Goal: Information Seeking & Learning: Learn about a topic

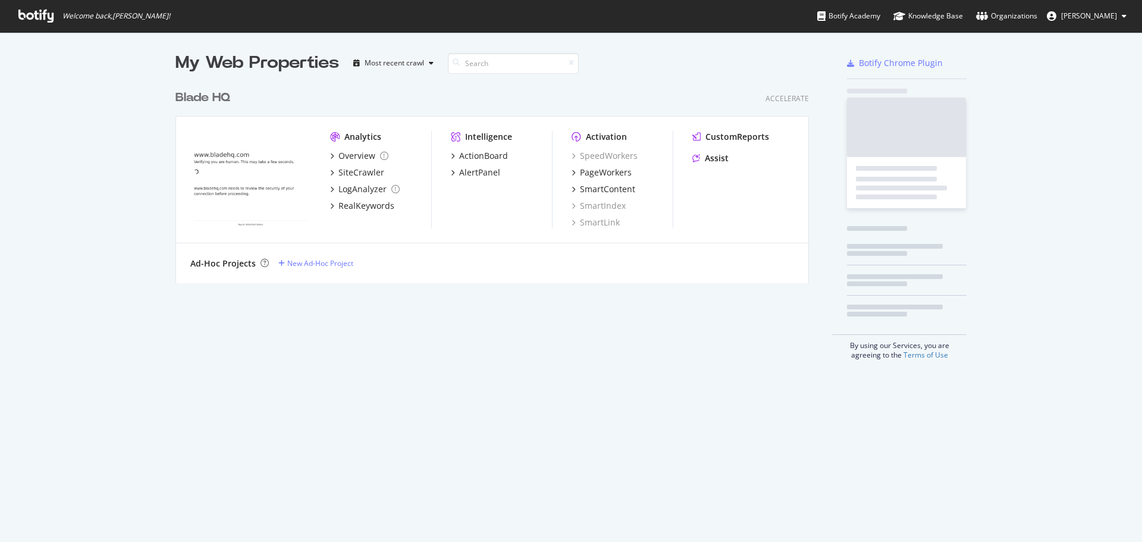
scroll to position [533, 1124]
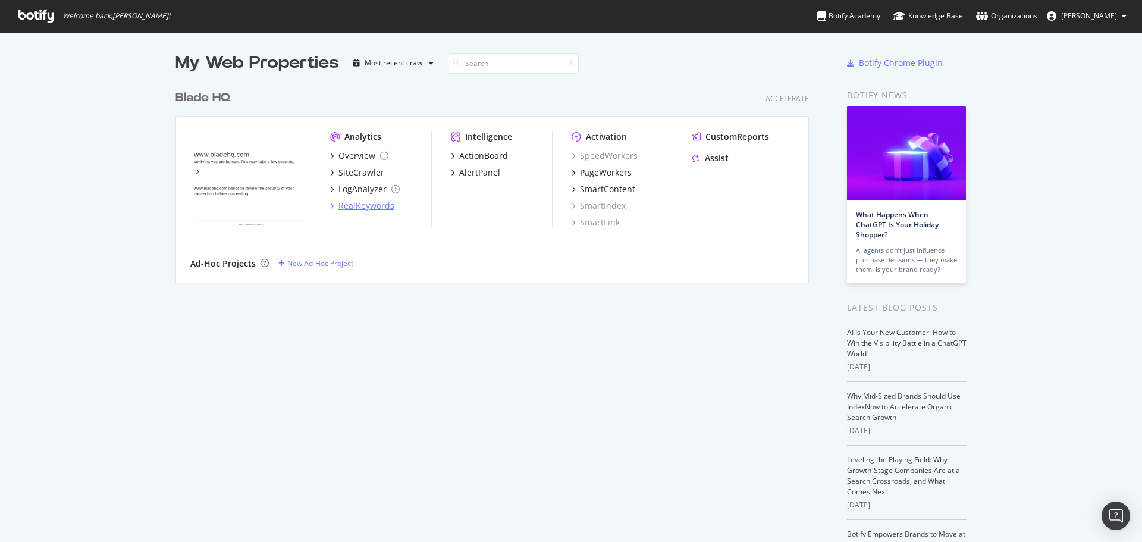
click at [370, 206] on div "RealKeywords" at bounding box center [366, 206] width 56 height 12
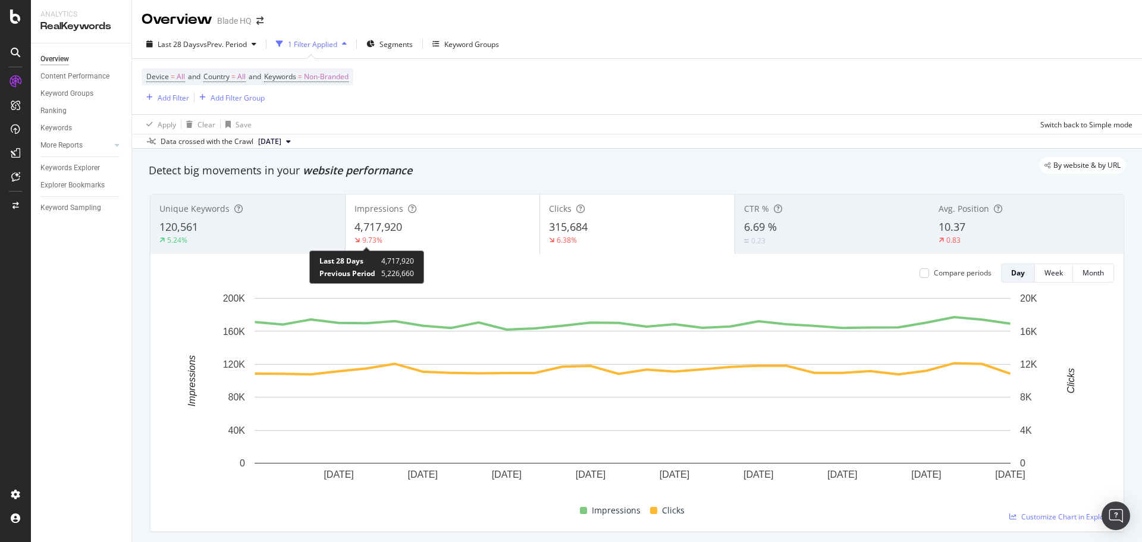
click at [354, 237] on icon at bounding box center [356, 240] width 5 height 7
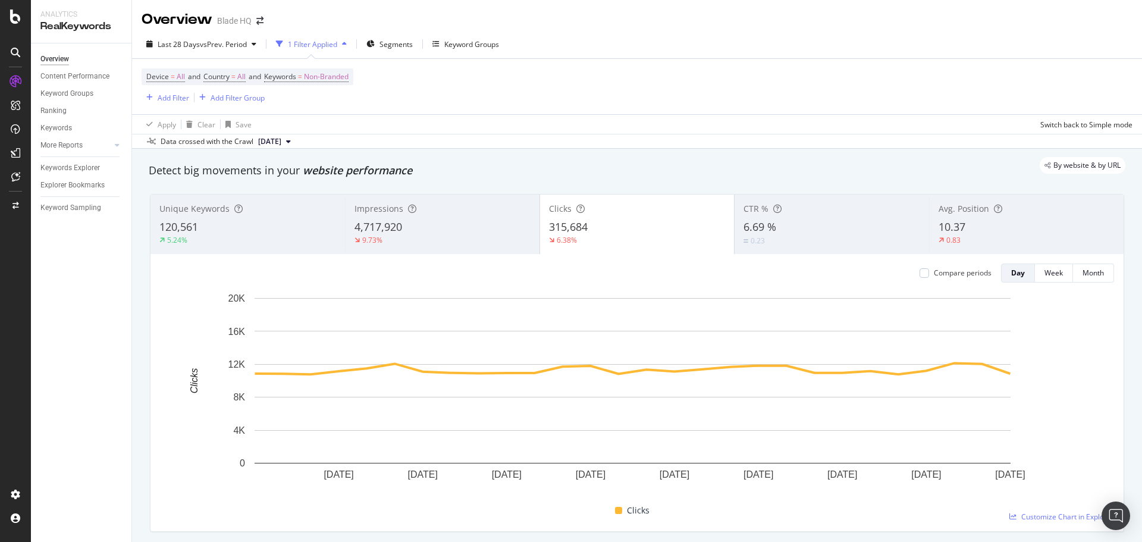
click at [332, 244] on div "5.24%" at bounding box center [247, 240] width 177 height 11
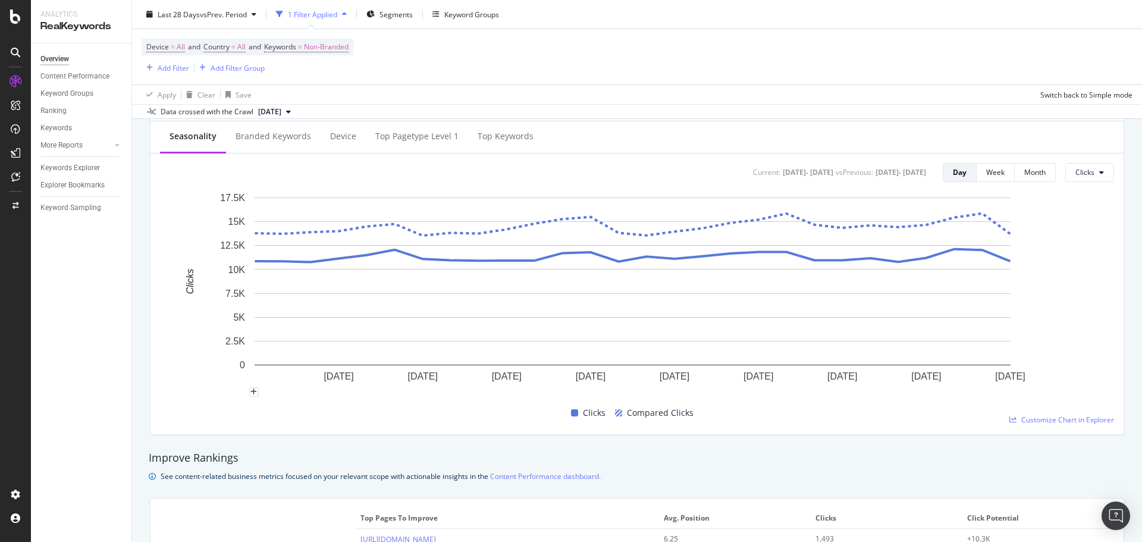
scroll to position [416, 0]
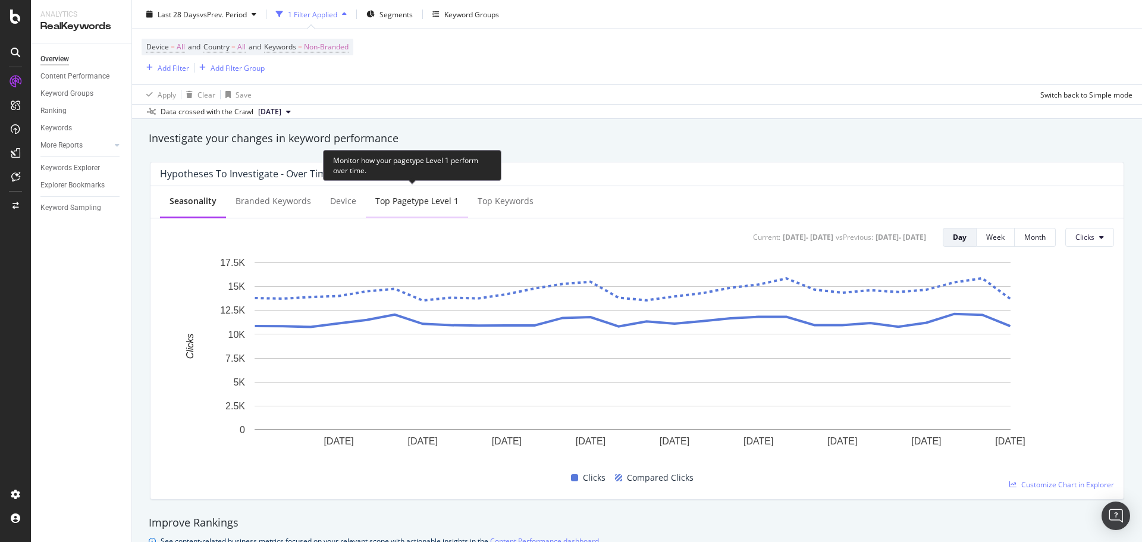
click at [400, 189] on div "Top pagetype Level 1" at bounding box center [417, 202] width 102 height 33
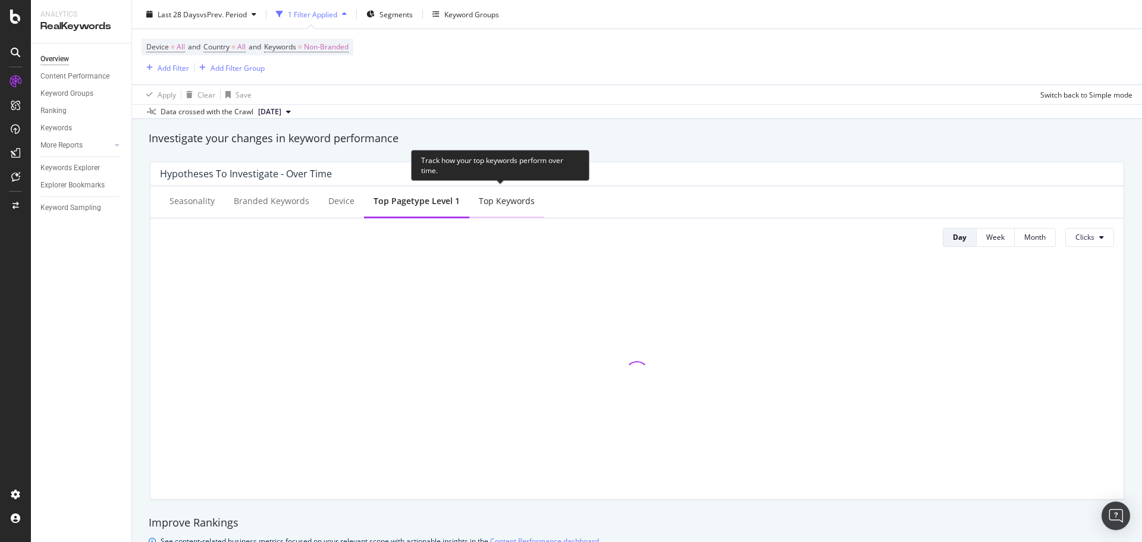
click at [513, 202] on div "Top Keywords" at bounding box center [507, 201] width 56 height 12
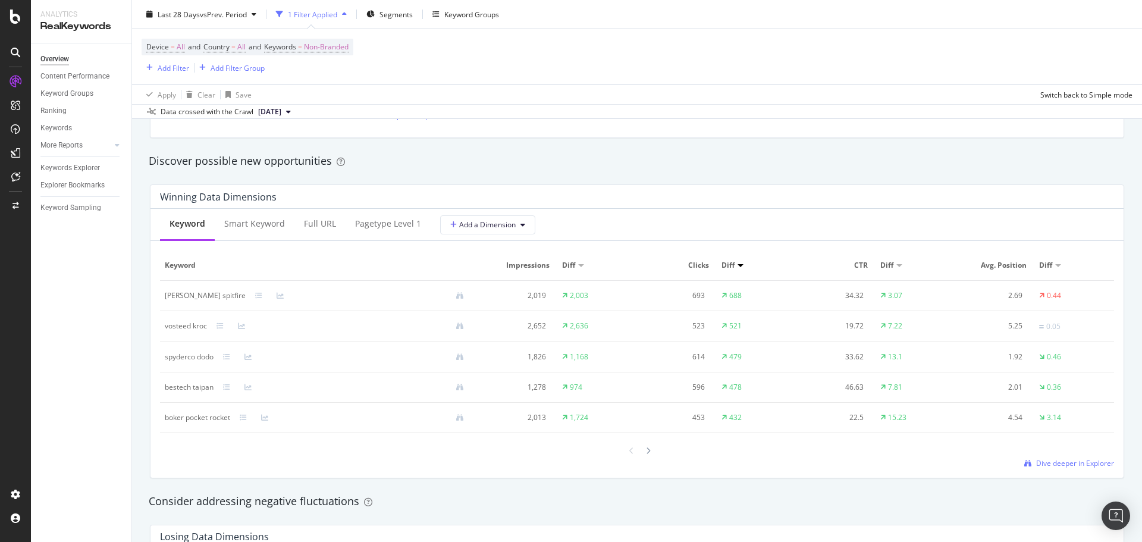
scroll to position [1011, 0]
click at [278, 227] on div "Smart Keyword" at bounding box center [254, 223] width 61 height 12
click at [99, 281] on div "Overview Content Performance Keyword Groups Ranking Keywords More Reports Count…" at bounding box center [81, 292] width 101 height 498
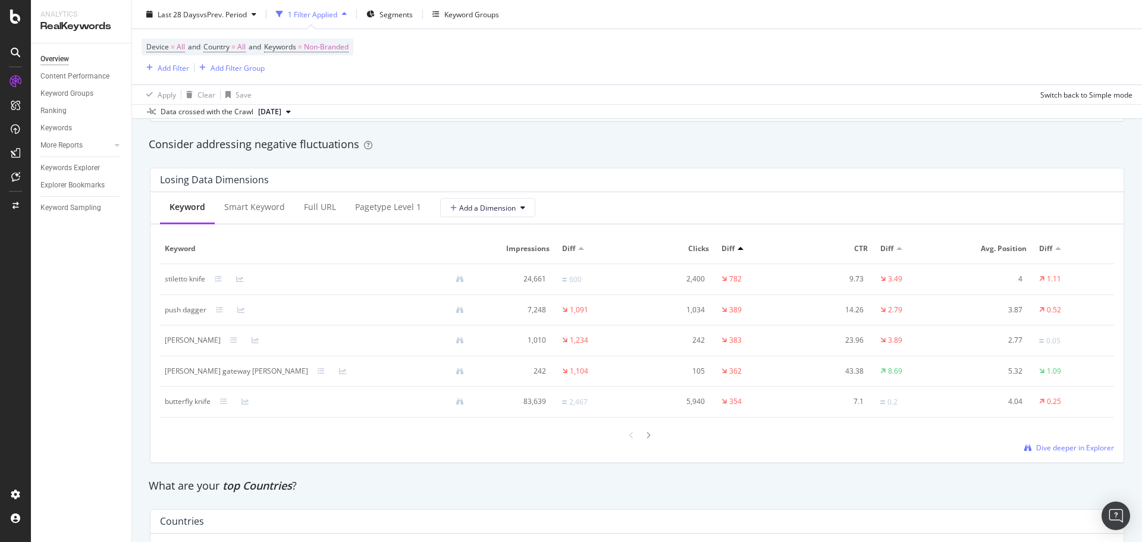
scroll to position [1368, 0]
click at [79, 169] on div "Keywords Explorer" at bounding box center [69, 168] width 59 height 12
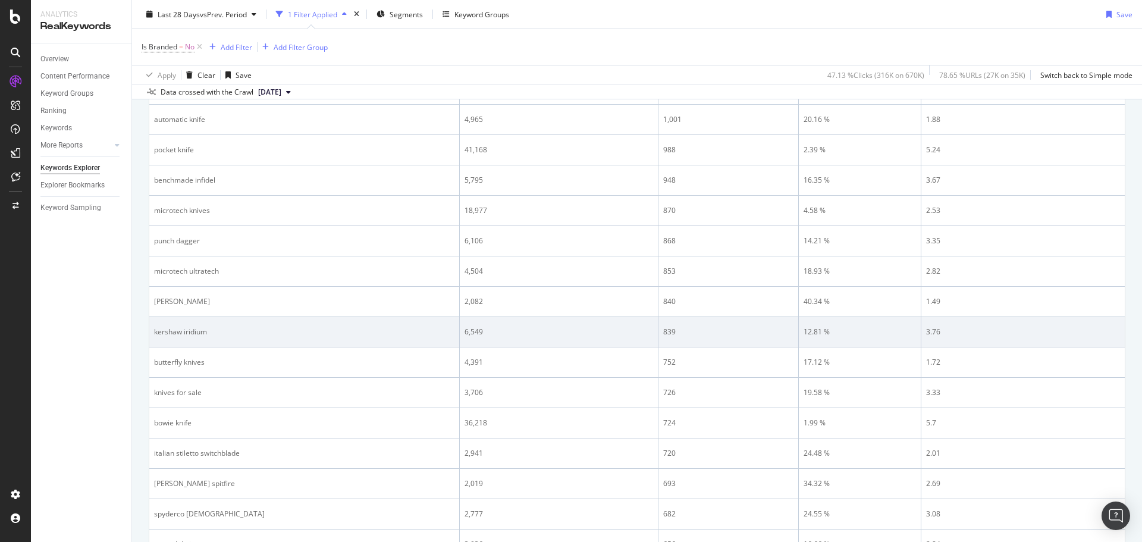
scroll to position [654, 0]
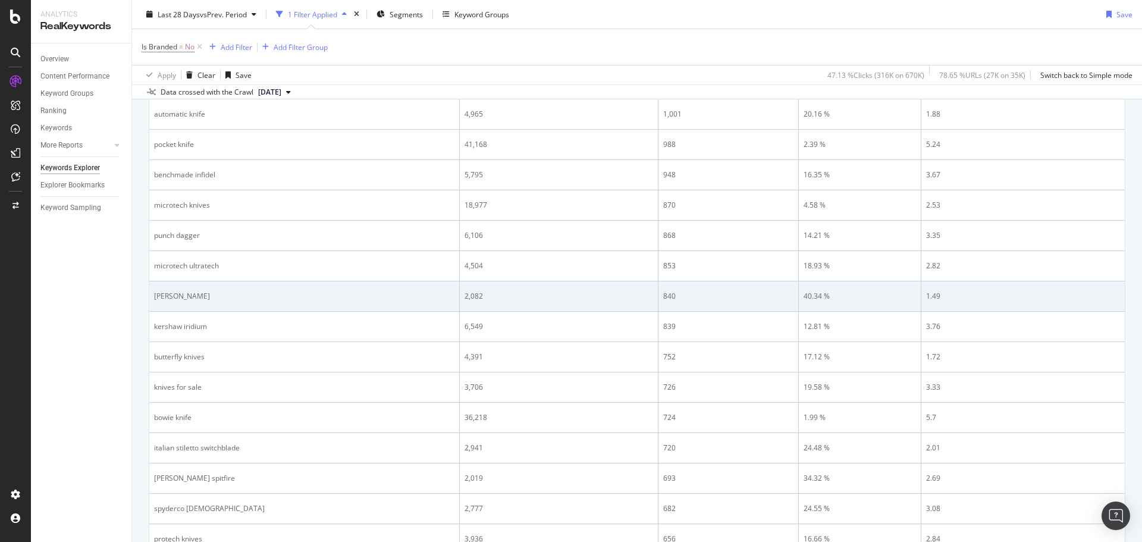
click at [180, 300] on div "boker kalashnikov" at bounding box center [304, 296] width 300 height 11
click at [231, 290] on td "boker kalashnikov" at bounding box center [304, 296] width 310 height 30
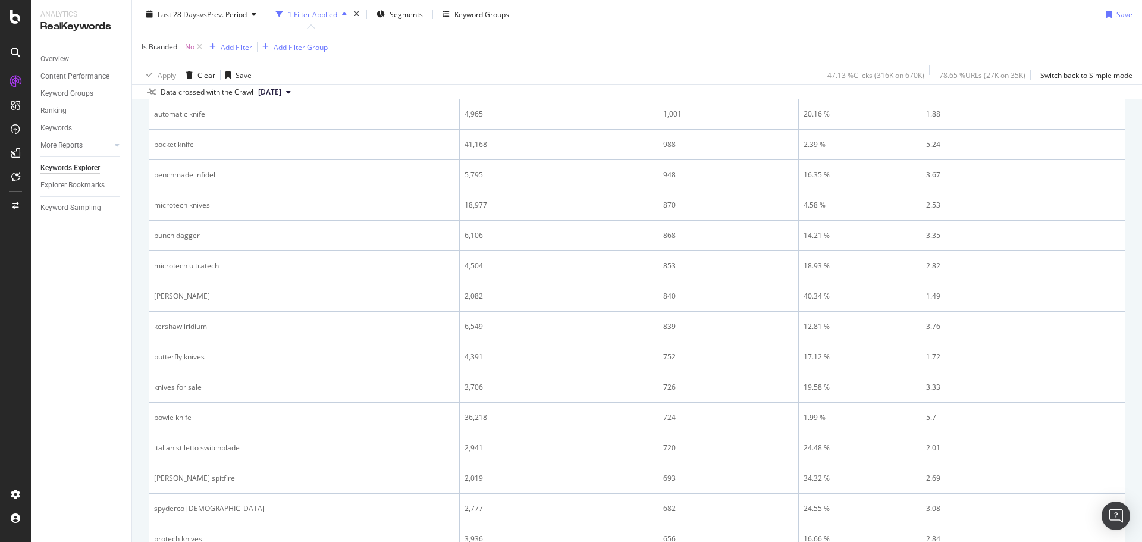
click at [236, 49] on div "Add Filter" at bounding box center [237, 47] width 32 height 10
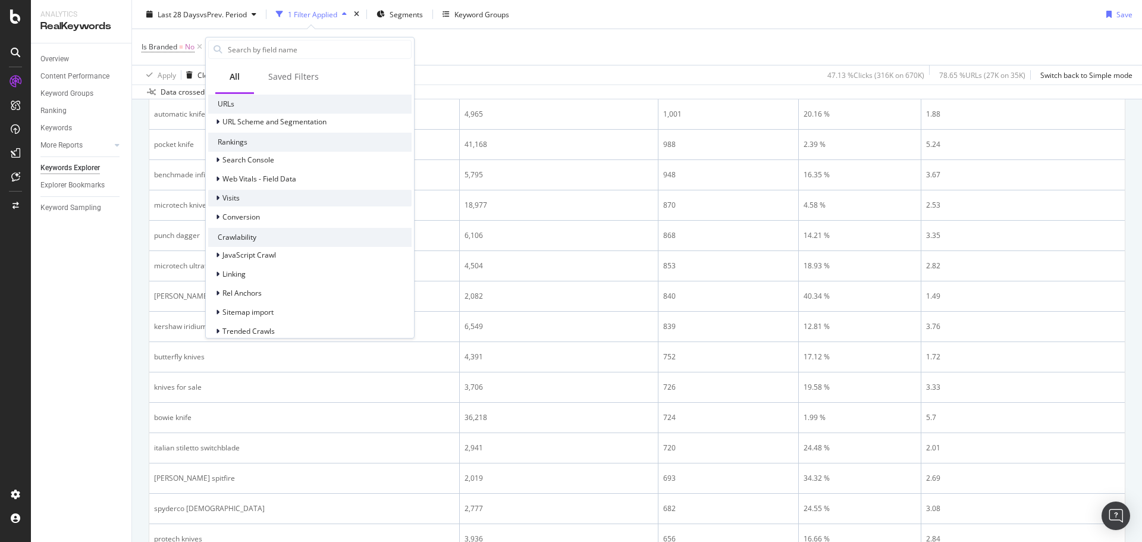
scroll to position [0, 0]
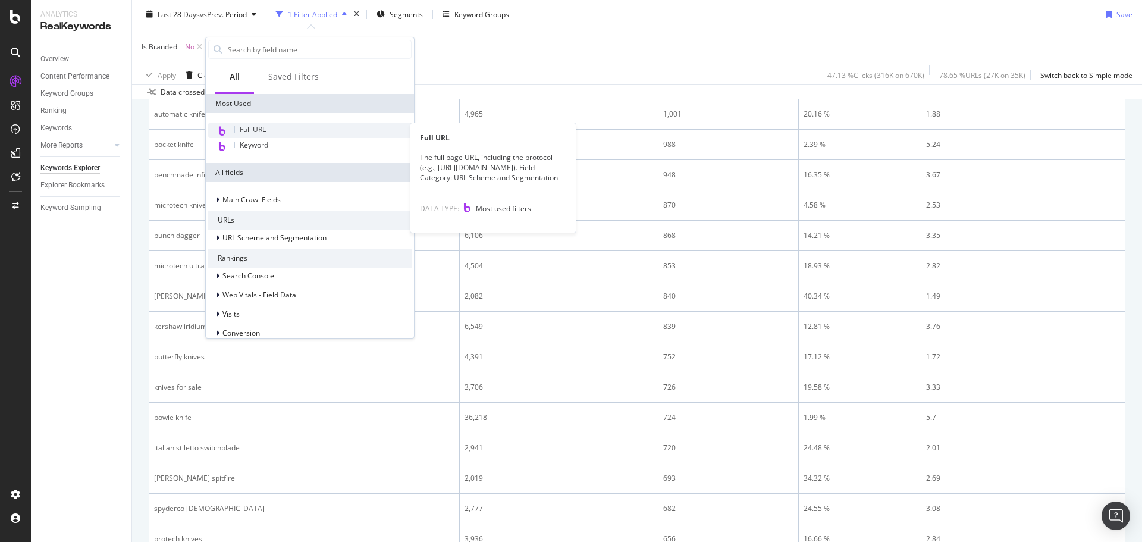
click at [255, 126] on span "Full URL" at bounding box center [253, 129] width 26 height 10
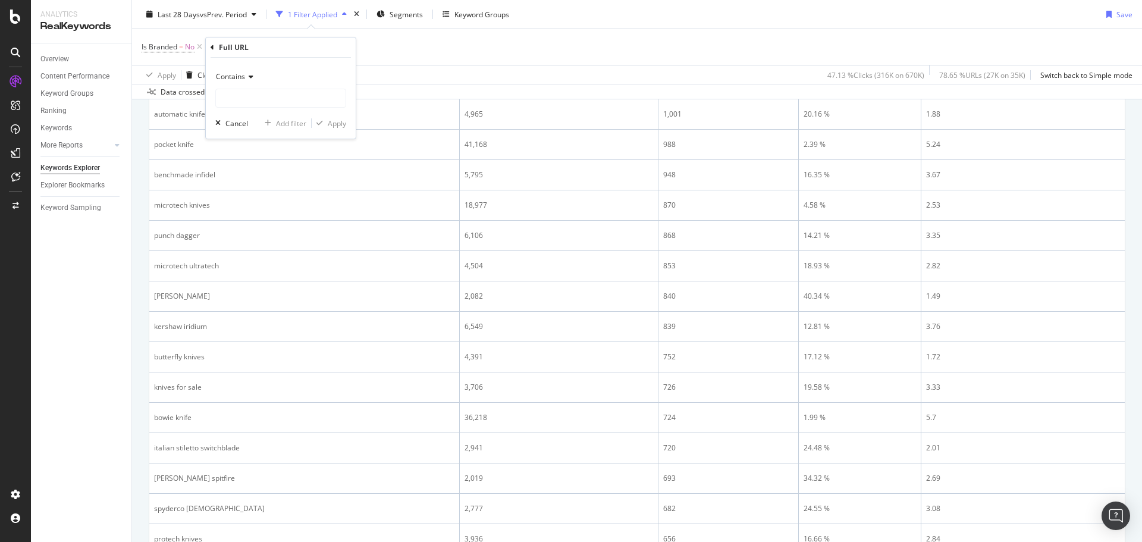
click at [467, 41] on div "Is Branded = No Add Filter Add Filter Group" at bounding box center [637, 47] width 991 height 36
click at [315, 48] on icon at bounding box center [318, 47] width 10 height 12
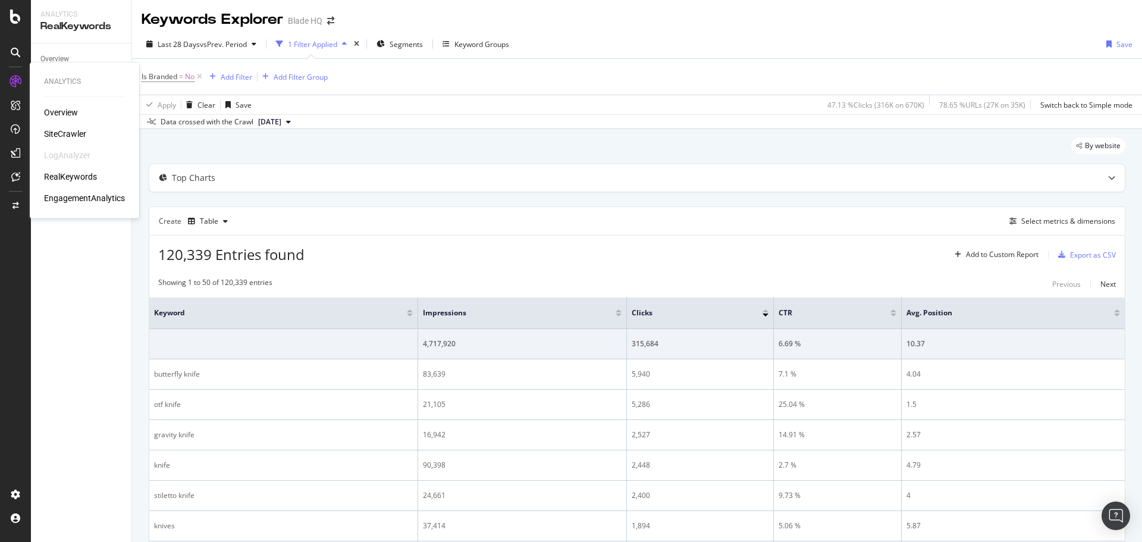
click at [72, 158] on div "LogAnalyzer" at bounding box center [67, 155] width 46 height 12
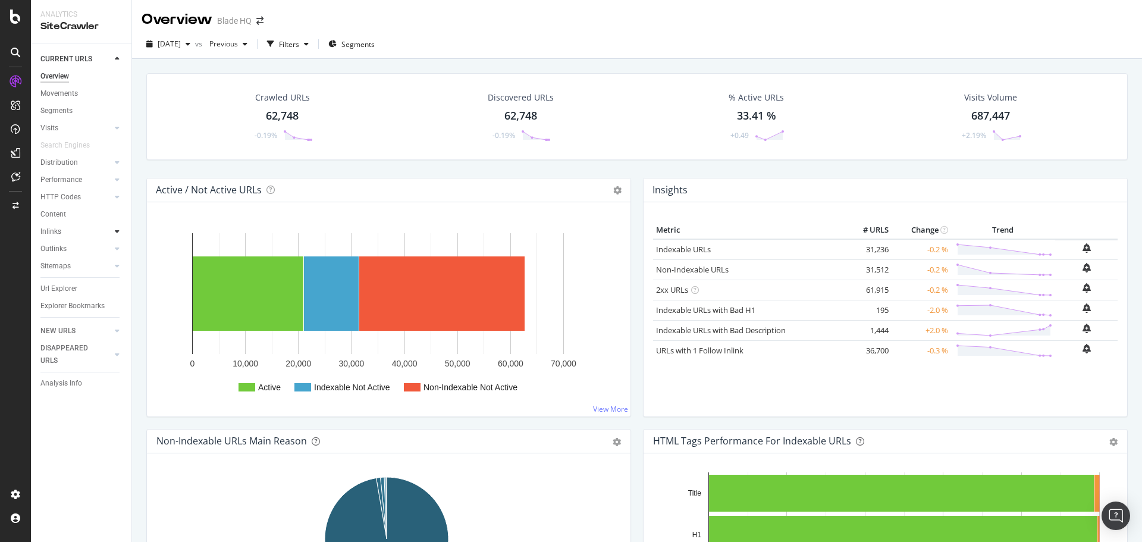
click at [116, 232] on icon at bounding box center [117, 231] width 5 height 7
click at [57, 233] on div "Inlinks" at bounding box center [50, 231] width 21 height 12
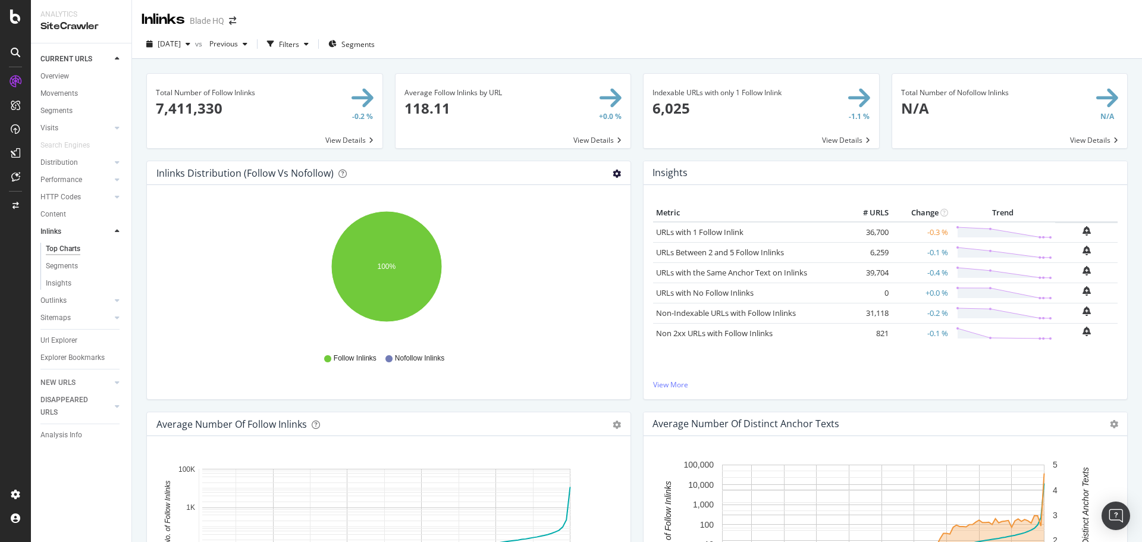
click at [613, 172] on icon "gear" at bounding box center [617, 174] width 8 height 8
click at [544, 223] on span "Table" at bounding box center [576, 219] width 108 height 16
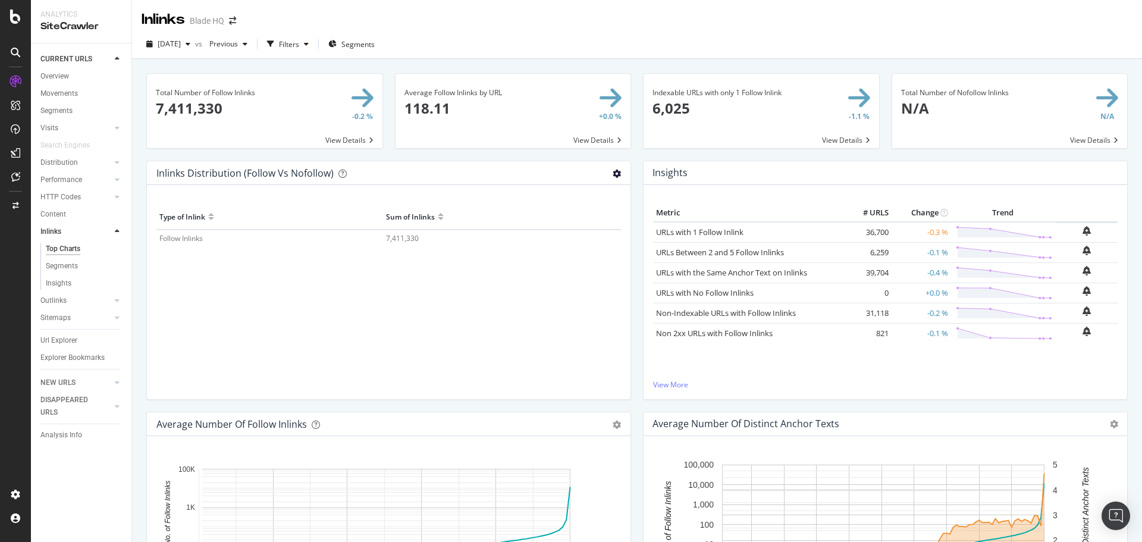
click at [614, 174] on icon "gear" at bounding box center [617, 174] width 8 height 8
click at [594, 200] on span "Pie" at bounding box center [576, 197] width 108 height 16
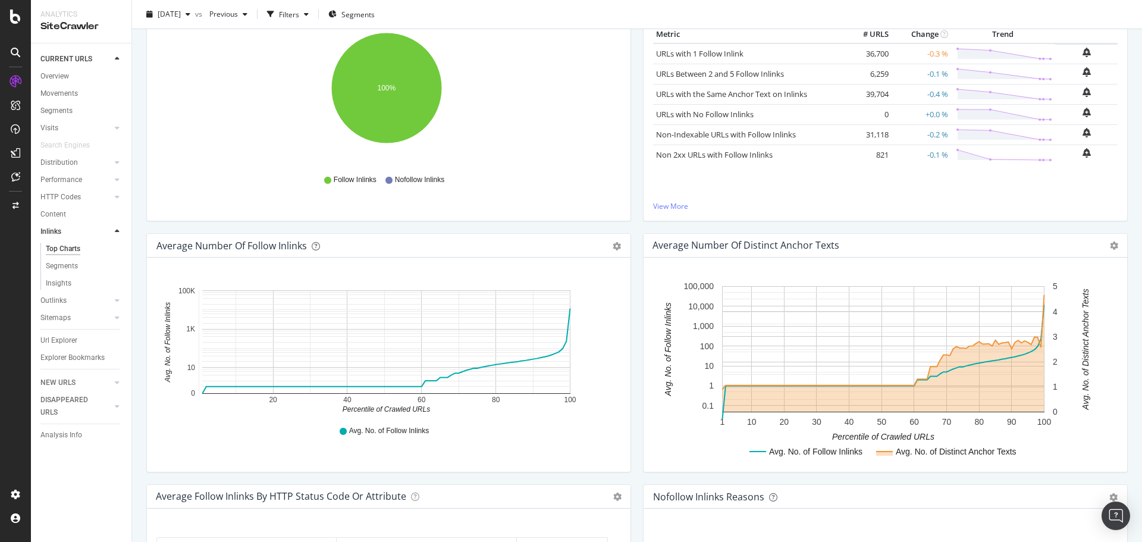
scroll to position [238, 0]
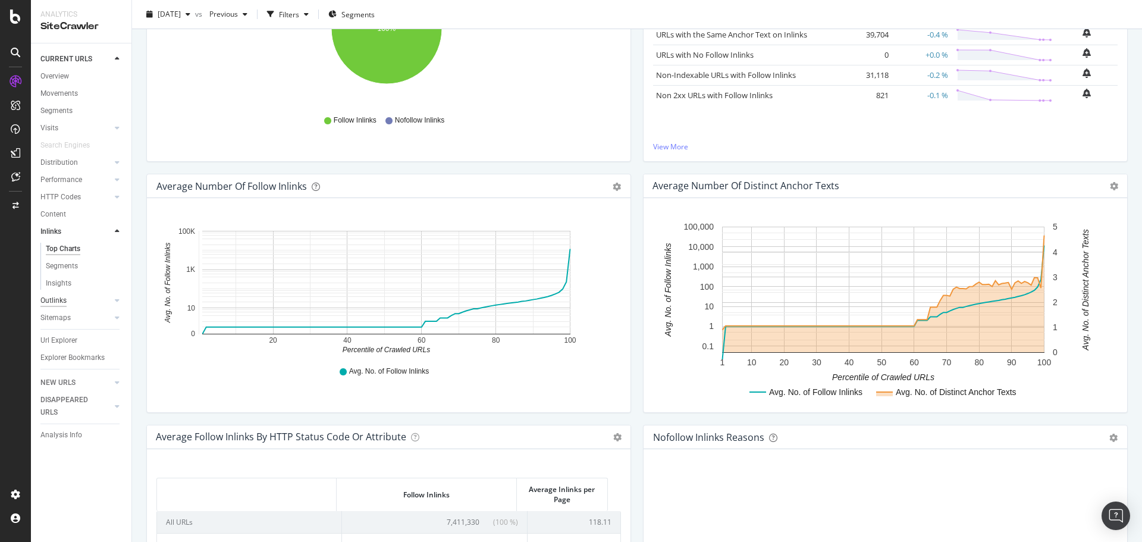
click at [51, 299] on div "Outlinks" at bounding box center [53, 300] width 26 height 12
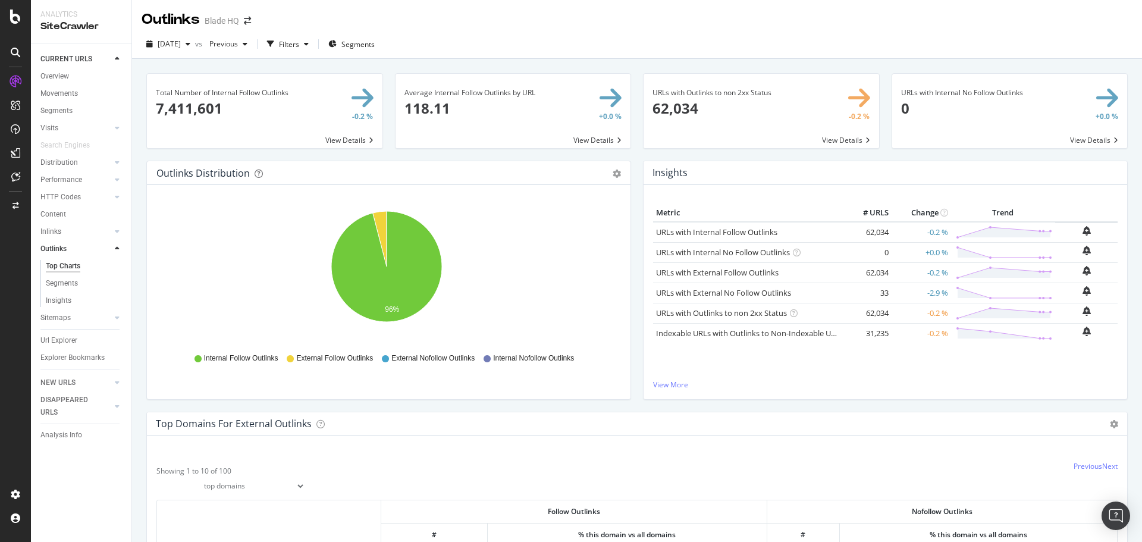
click at [485, 361] on icon at bounding box center [487, 358] width 7 height 7
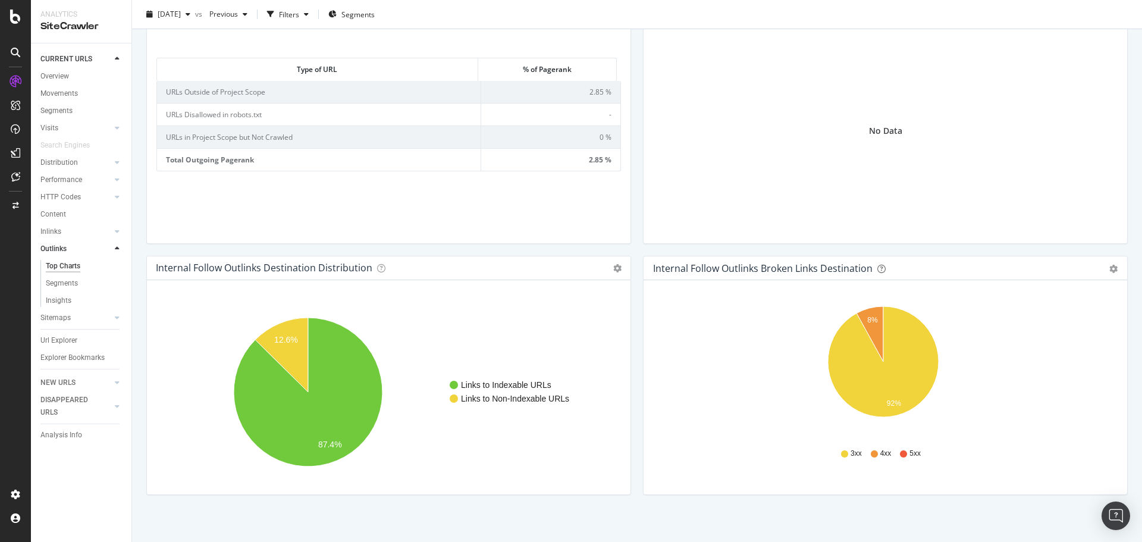
scroll to position [858, 0]
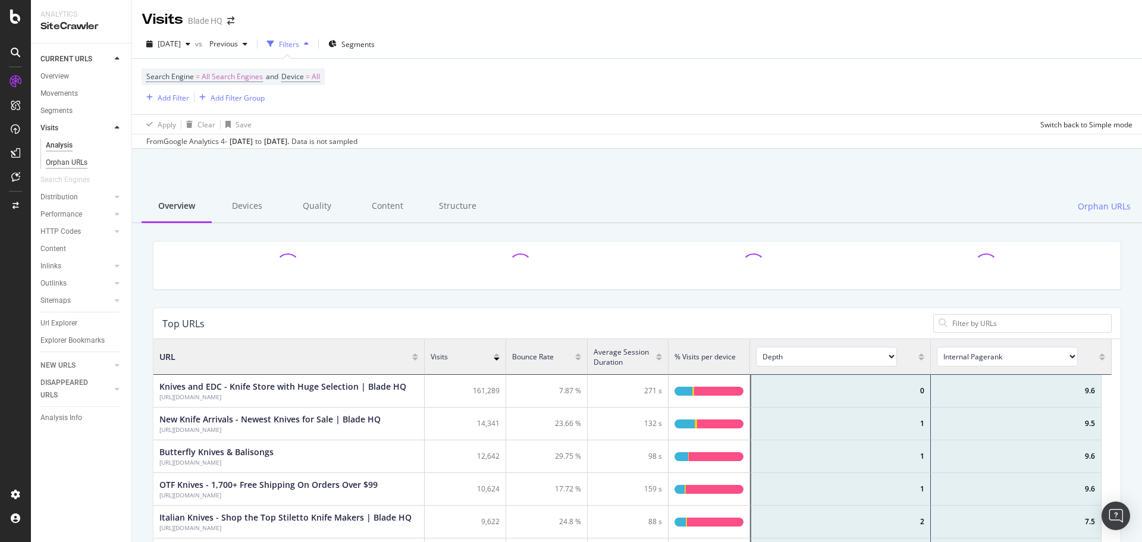
scroll to position [348, 949]
click at [81, 161] on div "Orphan URLs" at bounding box center [67, 162] width 42 height 12
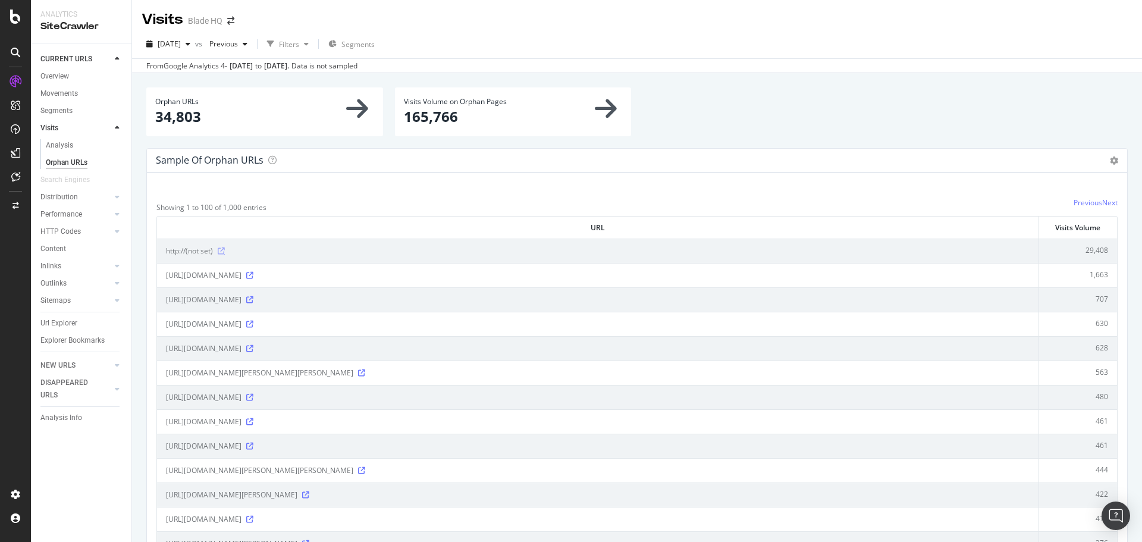
click at [222, 252] on icon at bounding box center [221, 250] width 7 height 7
click at [61, 133] on div "SiteCrawler" at bounding box center [65, 134] width 42 height 12
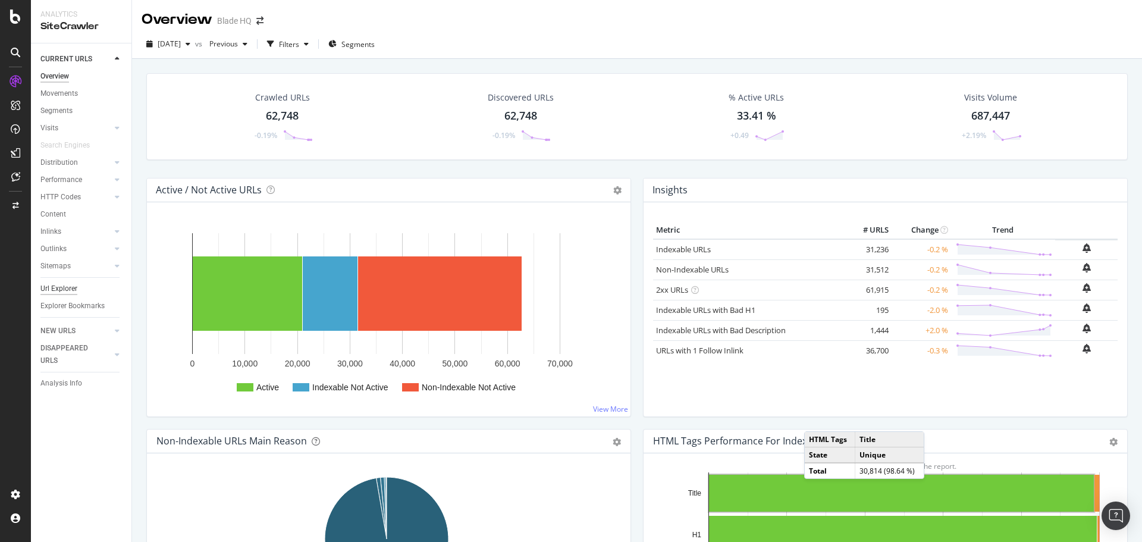
click at [59, 291] on div "Url Explorer" at bounding box center [58, 289] width 37 height 12
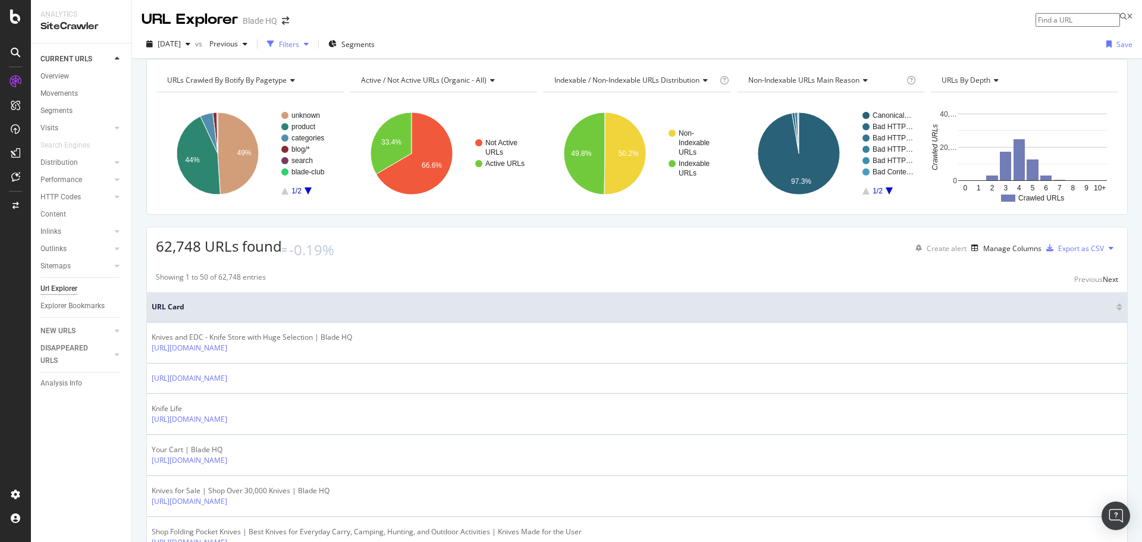
click at [274, 48] on icon "button" at bounding box center [270, 43] width 7 height 7
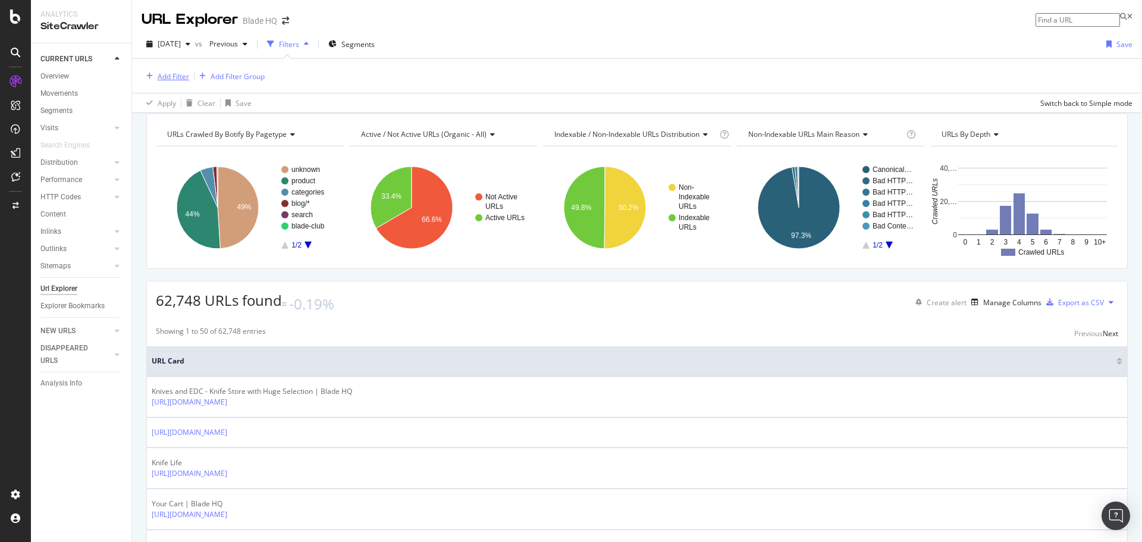
click at [166, 70] on div "Add Filter" at bounding box center [166, 76] width 48 height 13
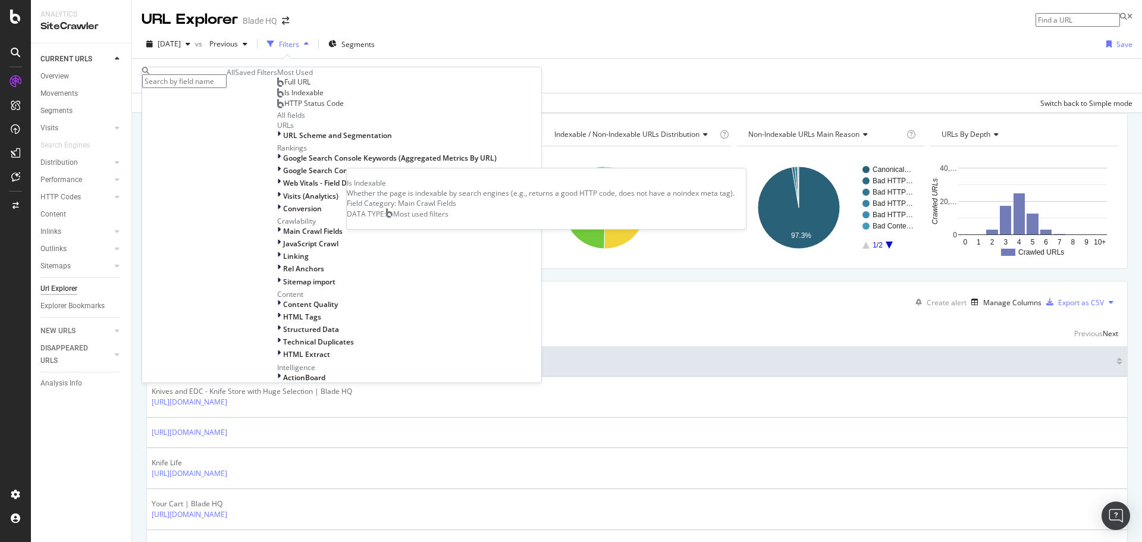
click at [284, 98] on span "Is Indexable" at bounding box center [303, 92] width 39 height 10
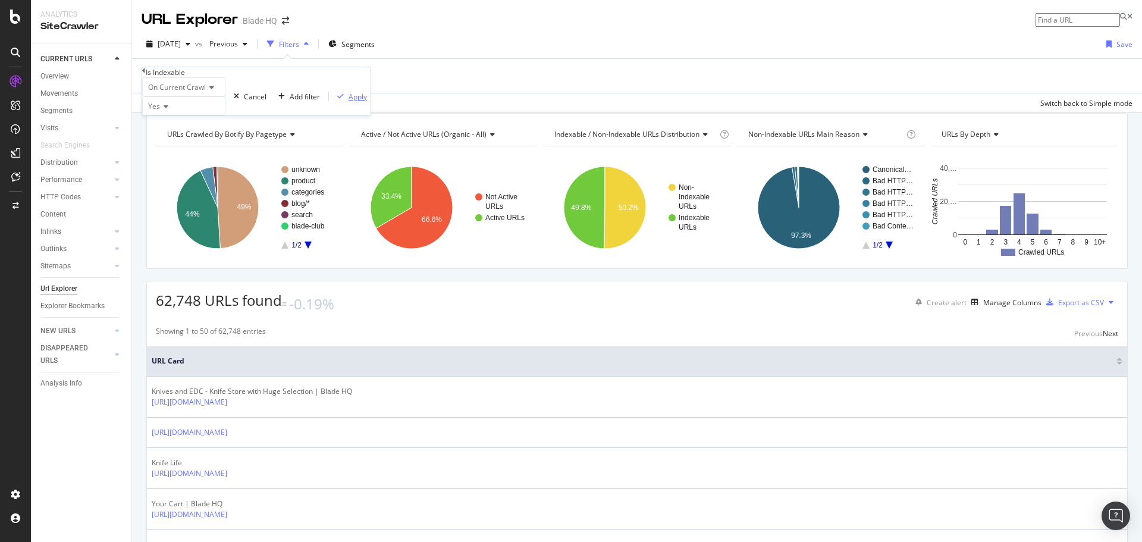
click at [349, 102] on div "Apply" at bounding box center [358, 97] width 18 height 10
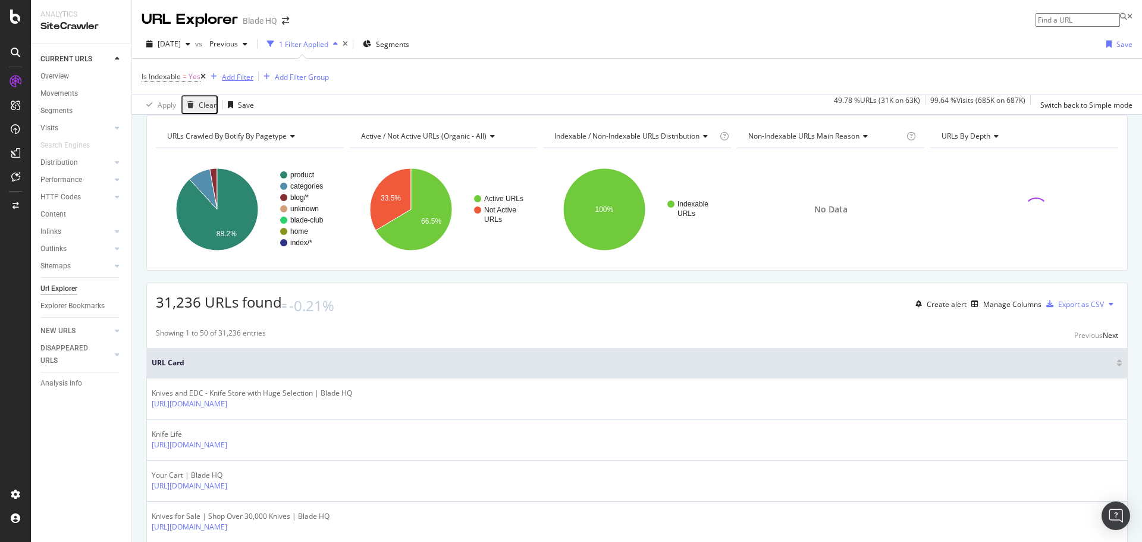
click at [247, 76] on div "Add Filter" at bounding box center [238, 77] width 32 height 10
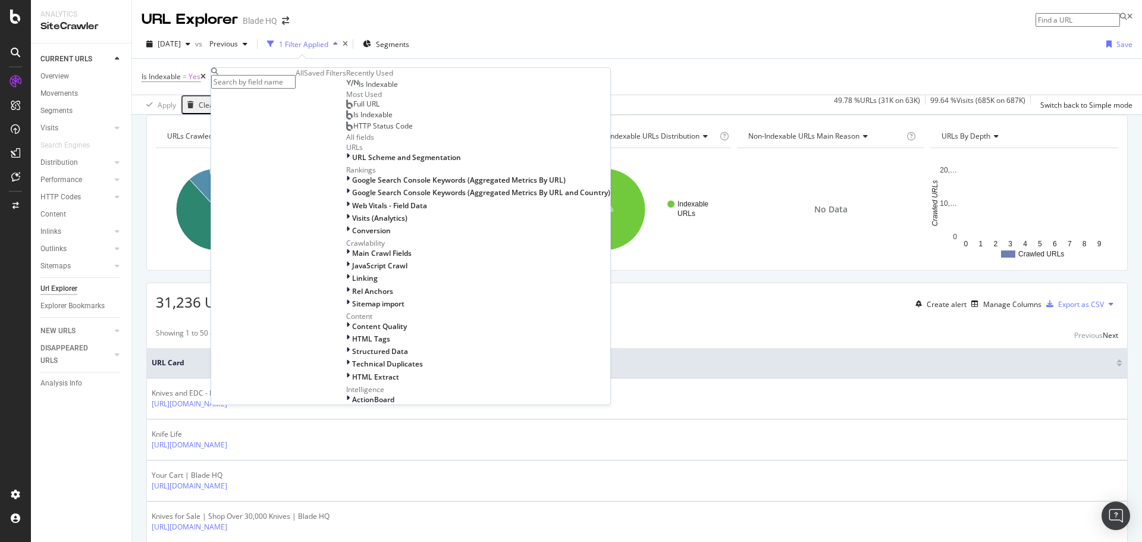
scroll to position [355, 0]
click at [346, 321] on icon at bounding box center [348, 326] width 4 height 10
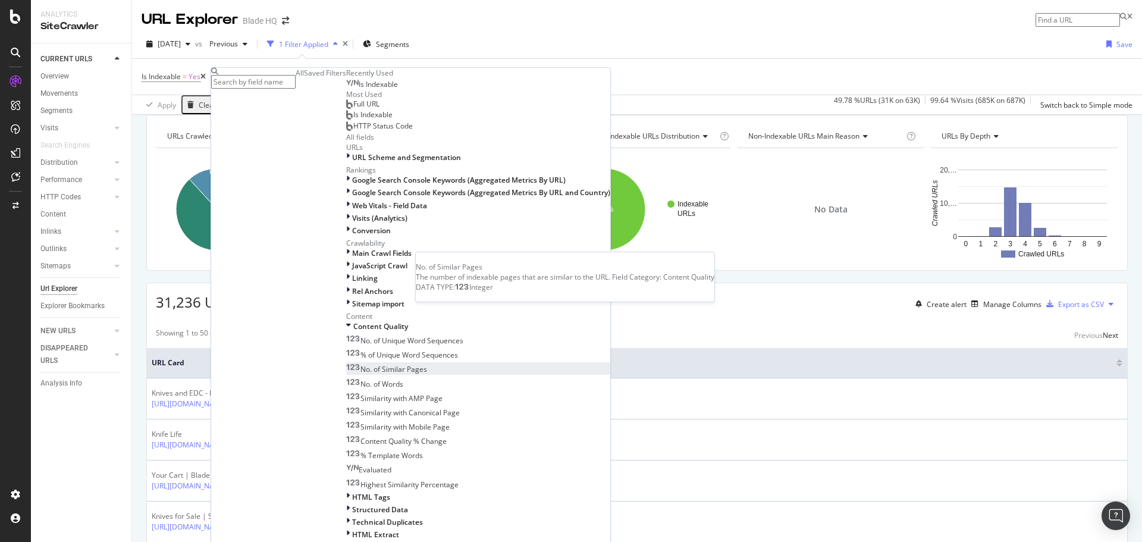
scroll to position [415, 0]
click at [284, 80] on input "text" at bounding box center [253, 82] width 84 height 14
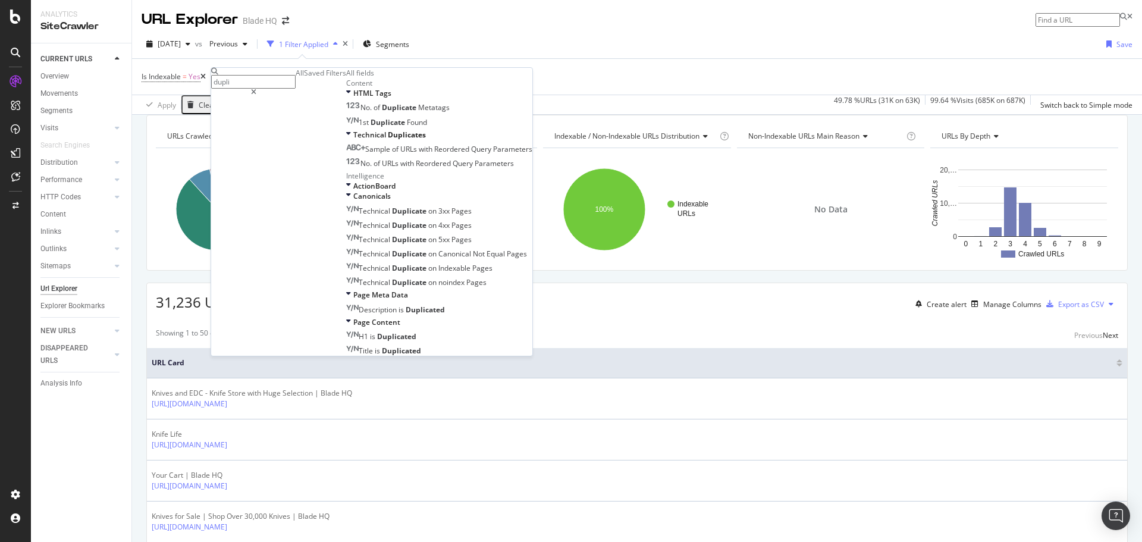
scroll to position [127, 0]
drag, startPoint x: 261, startPoint y: 83, endPoint x: 216, endPoint y: 83, distance: 44.6
click at [216, 83] on div "duplicat" at bounding box center [253, 82] width 84 height 28
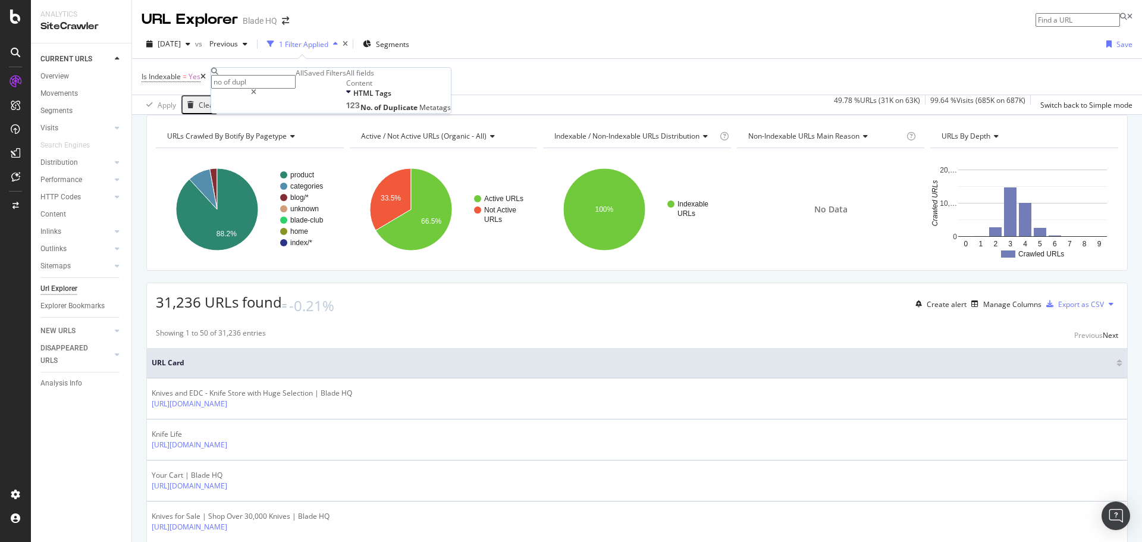
scroll to position [0, 0]
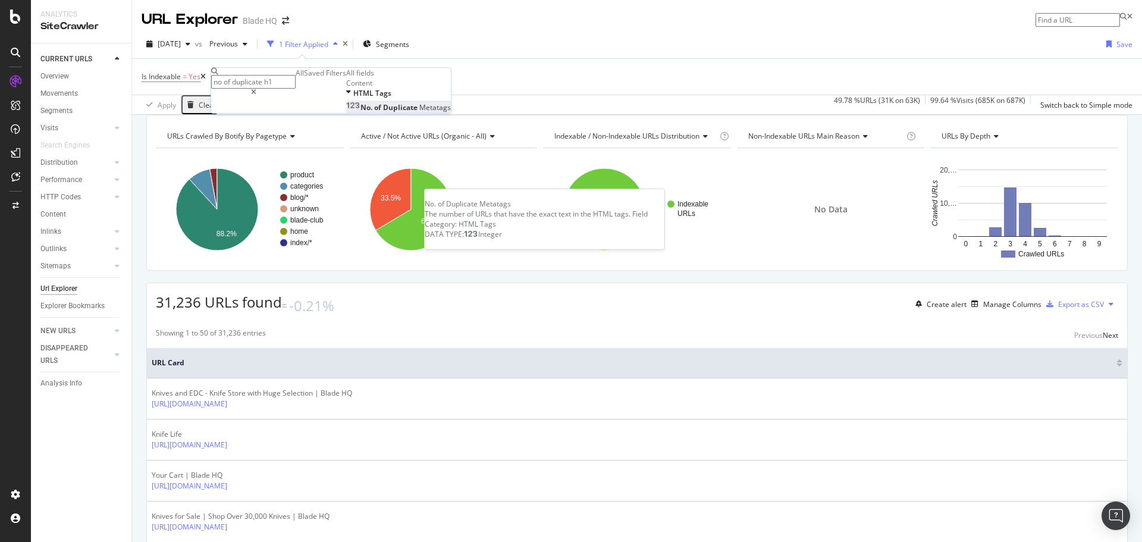
type input "no of duplicate h1"
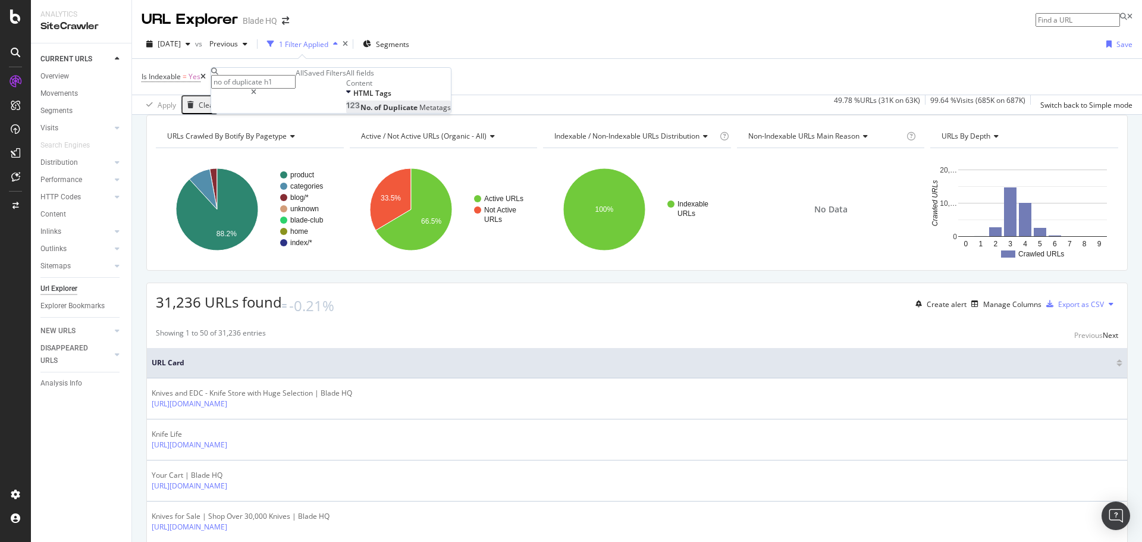
click at [346, 112] on div "No. of Duplicate Metatags" at bounding box center [398, 107] width 105 height 10
click at [277, 130] on icon at bounding box center [273, 126] width 8 height 7
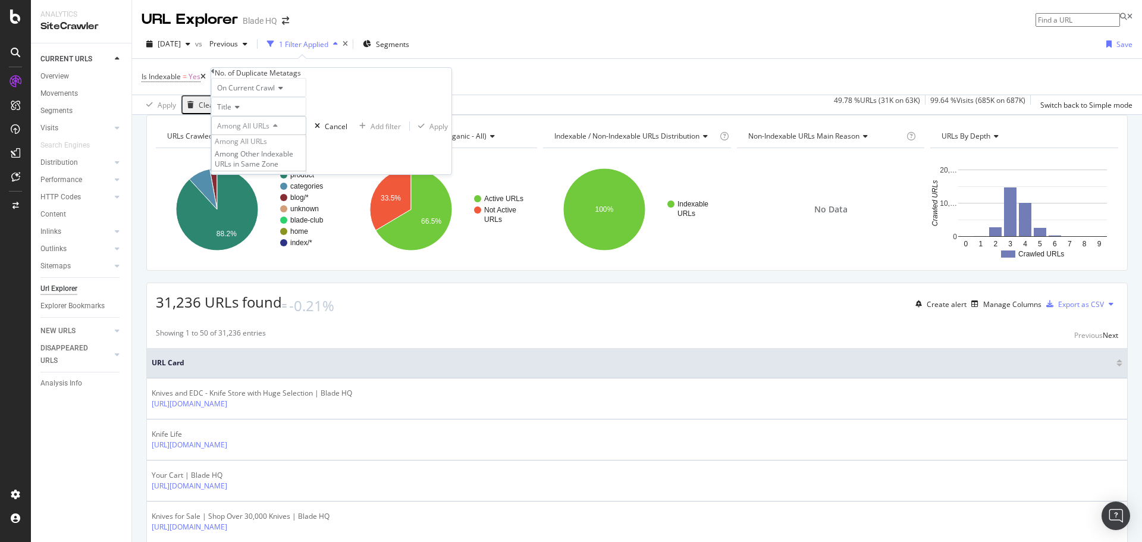
click at [277, 130] on icon at bounding box center [273, 126] width 8 height 7
click at [252, 149] on icon at bounding box center [248, 145] width 8 height 7
click at [238, 111] on icon at bounding box center [235, 106] width 8 height 7
click at [231, 153] on div "H1" at bounding box center [259, 147] width 94 height 12
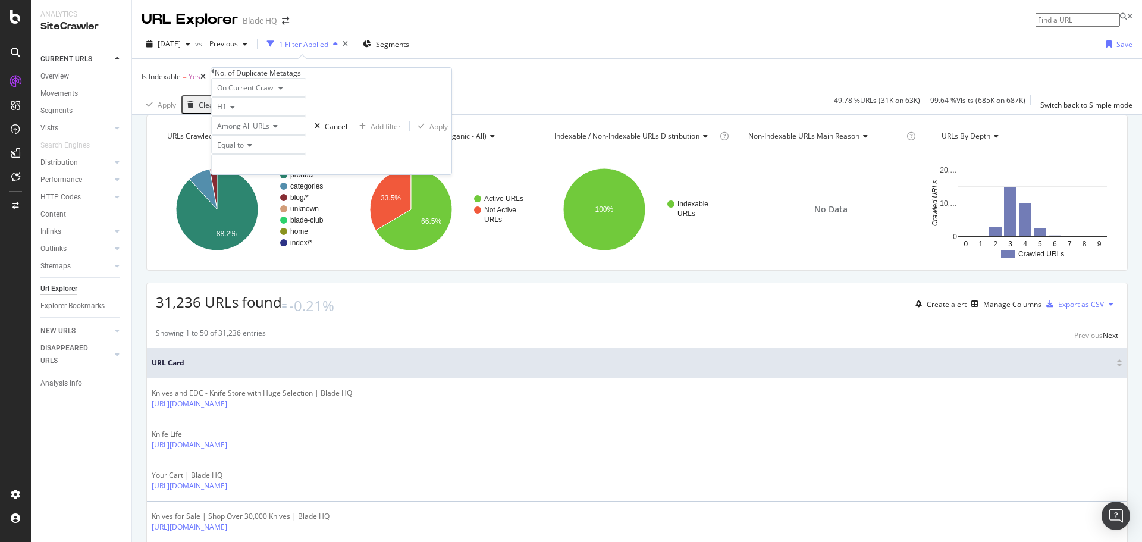
click at [281, 92] on icon at bounding box center [279, 87] width 8 height 7
click at [269, 131] on span "Among All URLs" at bounding box center [243, 126] width 52 height 10
click at [267, 146] on span "Among All URLs" at bounding box center [241, 141] width 52 height 10
click at [243, 150] on span "Equal to" at bounding box center [230, 145] width 27 height 10
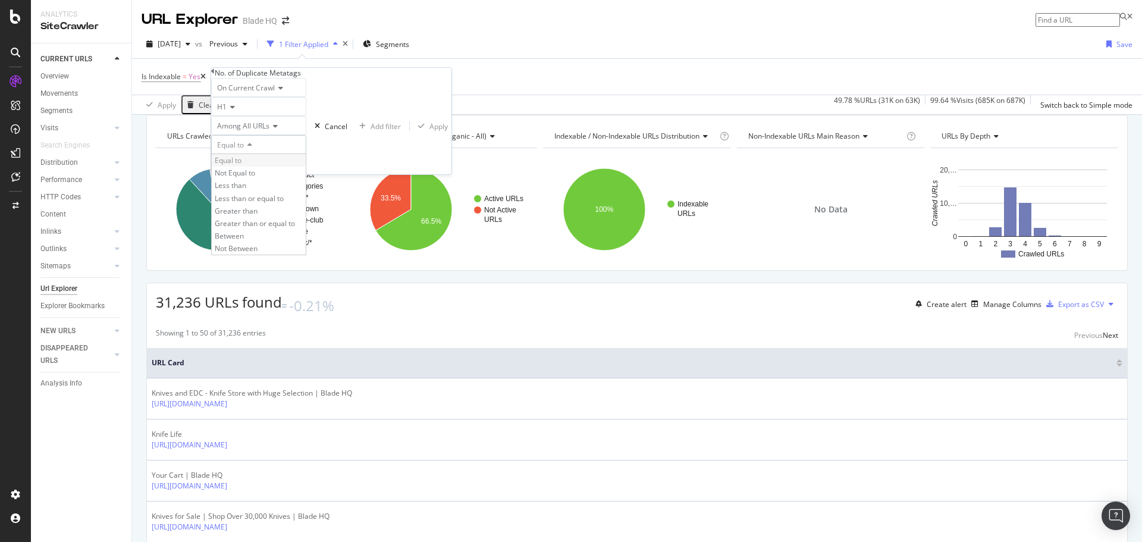
click at [241, 165] on span "Equal to" at bounding box center [228, 160] width 27 height 10
click at [295, 174] on input "number" at bounding box center [258, 164] width 95 height 20
type input "1"
click at [306, 174] on input "1" at bounding box center [258, 164] width 95 height 20
click at [429, 131] on div "Apply" at bounding box center [438, 126] width 18 height 10
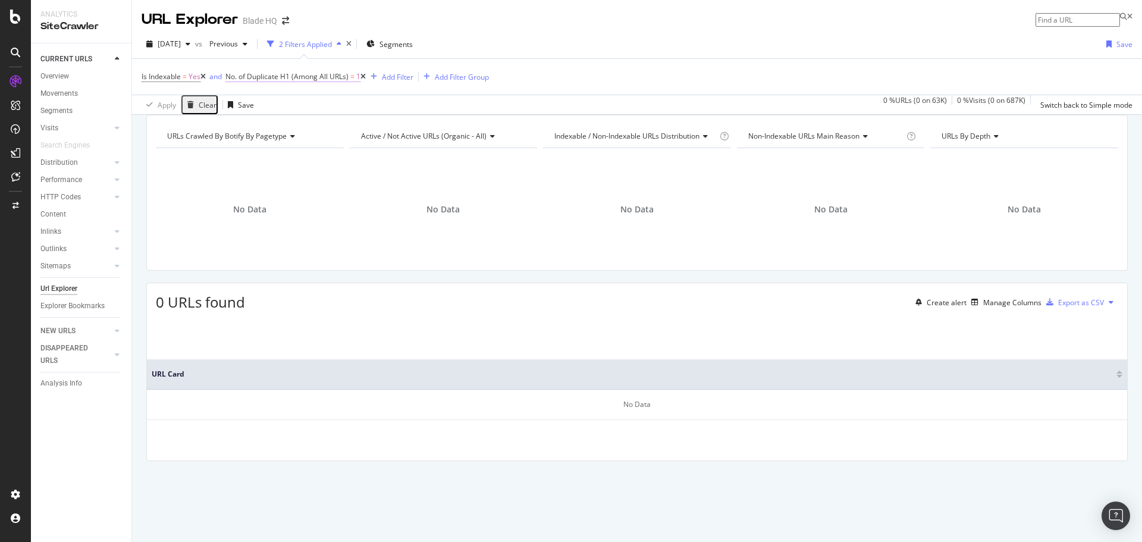
click at [324, 76] on span "No. of Duplicate H1 (Among All URLs)" at bounding box center [286, 76] width 123 height 10
click at [240, 172] on div "On Current Crawl H1 Among All URLs Equal to 1 Cancel Add filter Apply" at bounding box center [351, 124] width 240 height 96
click at [249, 172] on input "1" at bounding box center [278, 162] width 95 height 20
type input "0"
click at [327, 172] on input "0" at bounding box center [278, 162] width 95 height 20
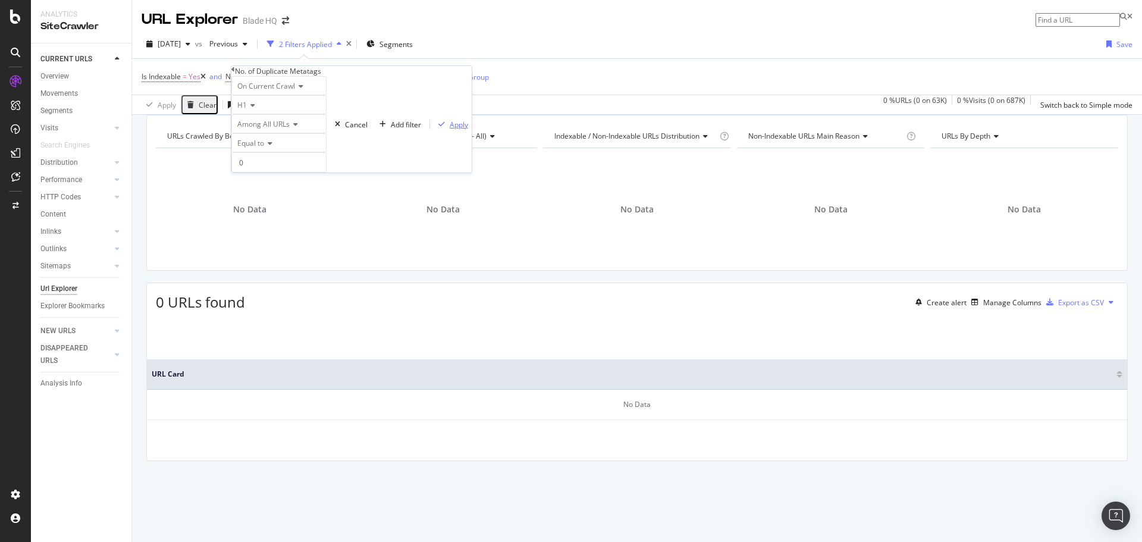
click at [450, 130] on div "Apply" at bounding box center [459, 125] width 18 height 10
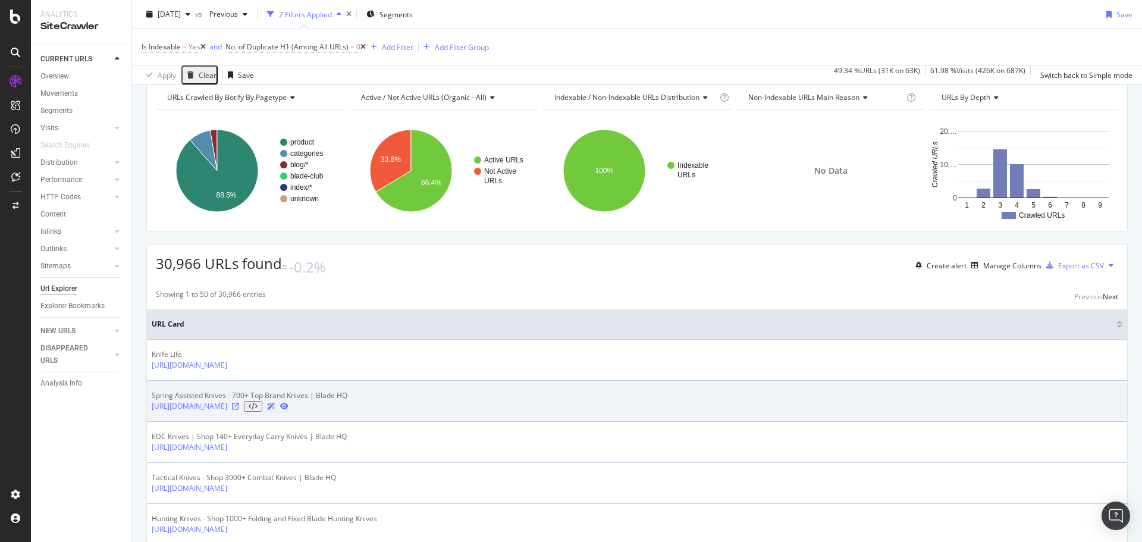
scroll to position [59, 0]
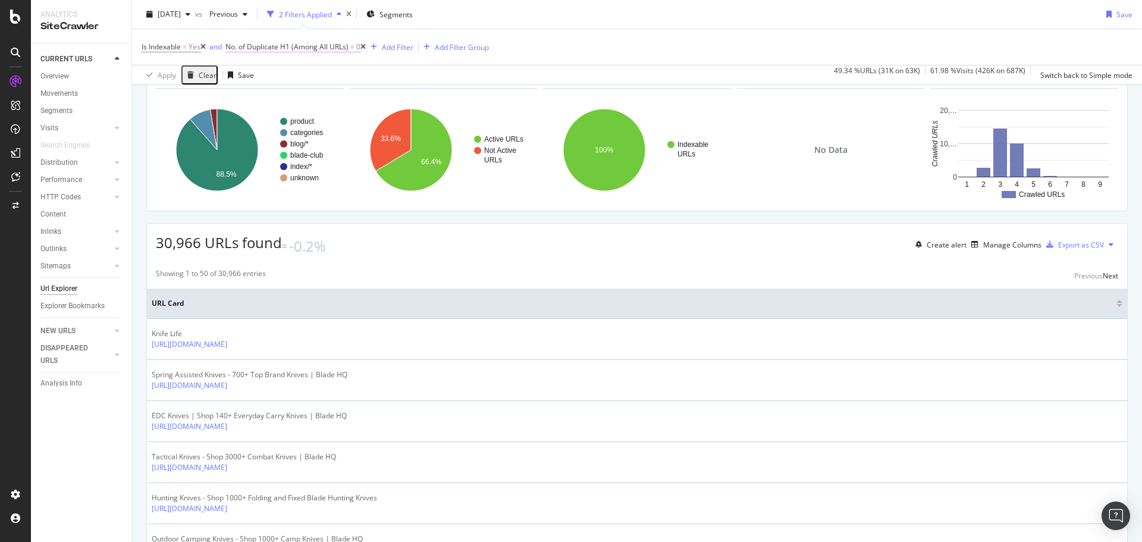
click at [354, 45] on span "=" at bounding box center [352, 47] width 4 height 10
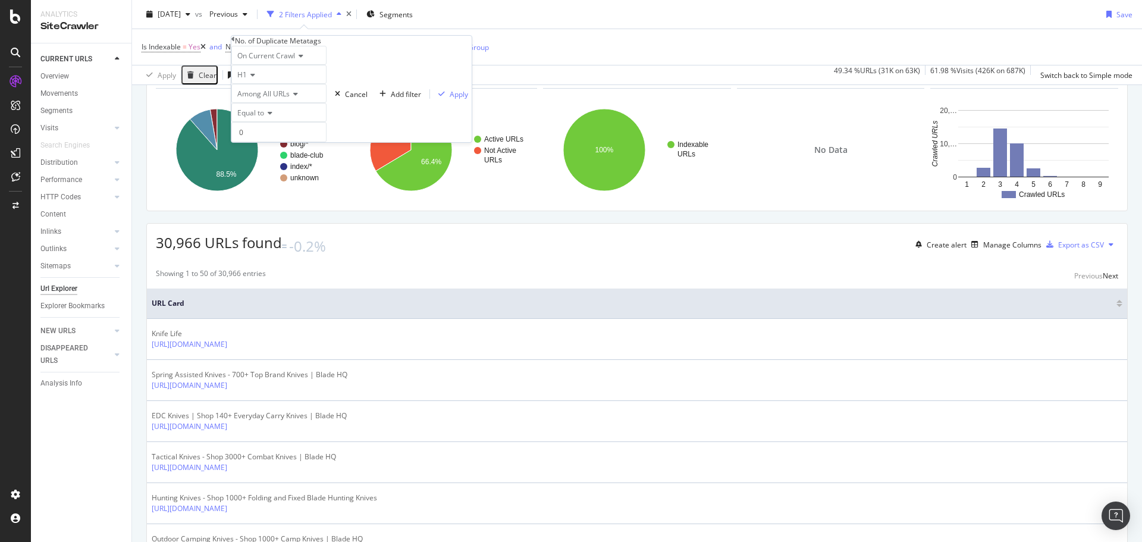
click at [272, 117] on icon at bounding box center [268, 112] width 8 height 7
click at [278, 184] on span "Greater than" at bounding box center [256, 179] width 43 height 10
click at [450, 99] on div "Apply" at bounding box center [459, 94] width 18 height 10
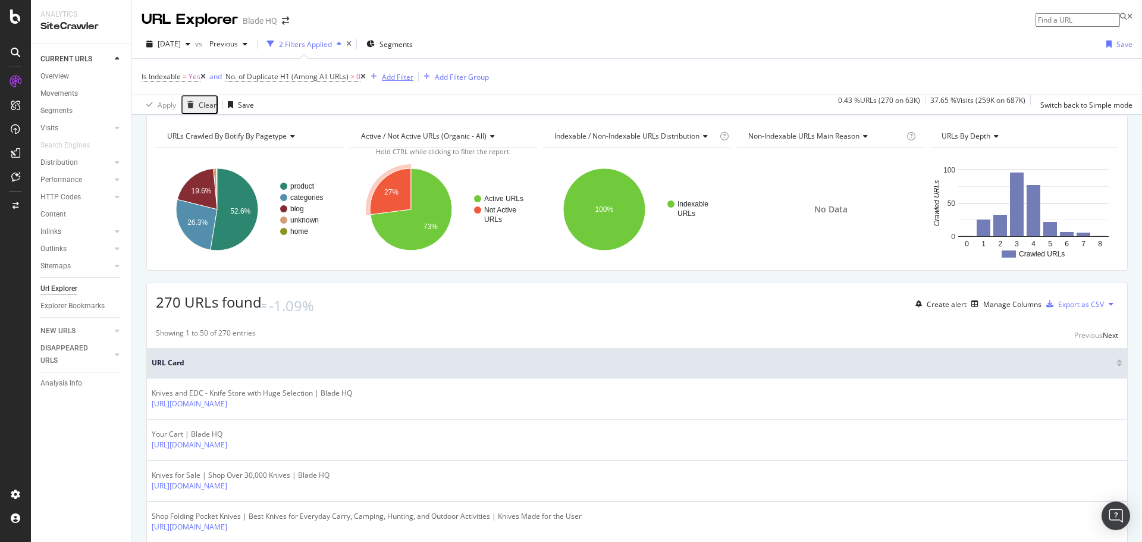
click at [382, 76] on div "button" at bounding box center [374, 76] width 16 height 7
click at [460, 89] on div at bounding box center [418, 92] width 84 height 7
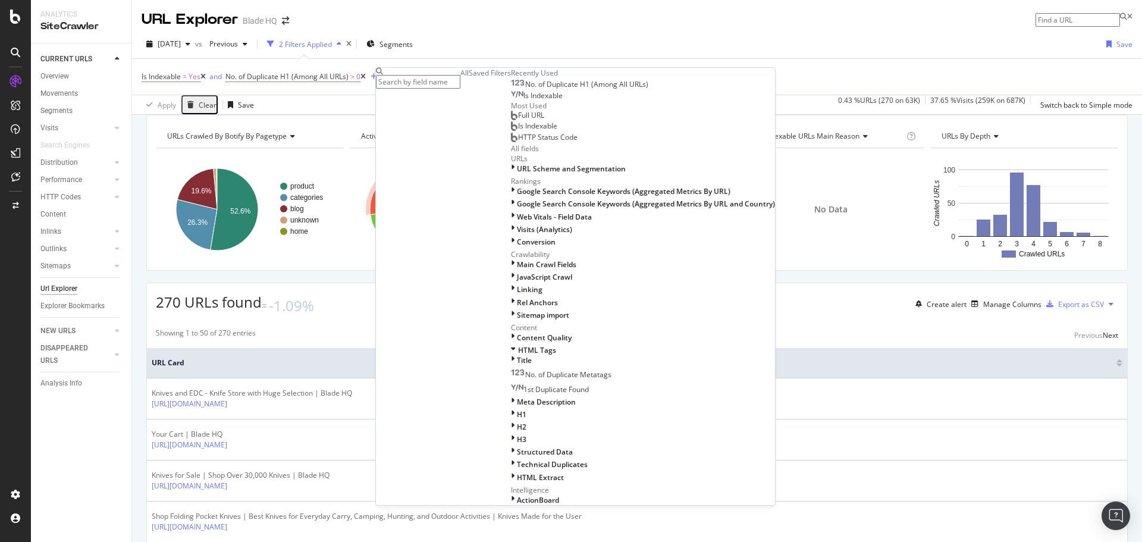
click at [577, 57] on div "2025 Jul. 27th vs Previous 2 Filters Applied Segments Save" at bounding box center [637, 46] width 1010 height 24
